Goal: Information Seeking & Learning: Learn about a topic

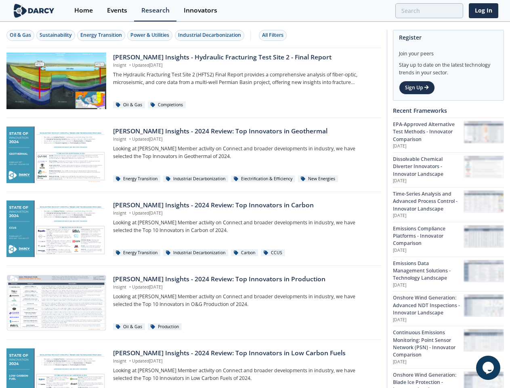
click at [21, 35] on div "Oil & Gas" at bounding box center [20, 34] width 21 height 7
click at [56, 35] on div "Sustainability" at bounding box center [56, 34] width 32 height 7
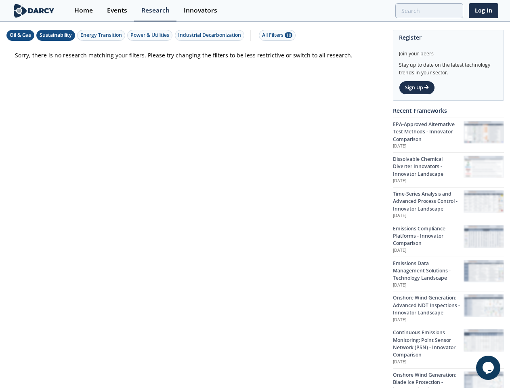
click at [102, 35] on div "Energy Transition" at bounding box center [101, 34] width 42 height 7
click at [151, 35] on div "Power & Utilities" at bounding box center [149, 34] width 39 height 7
click at [211, 35] on div "Industrial Decarbonization" at bounding box center [209, 34] width 63 height 7
